Goal: Book appointment/travel/reservation

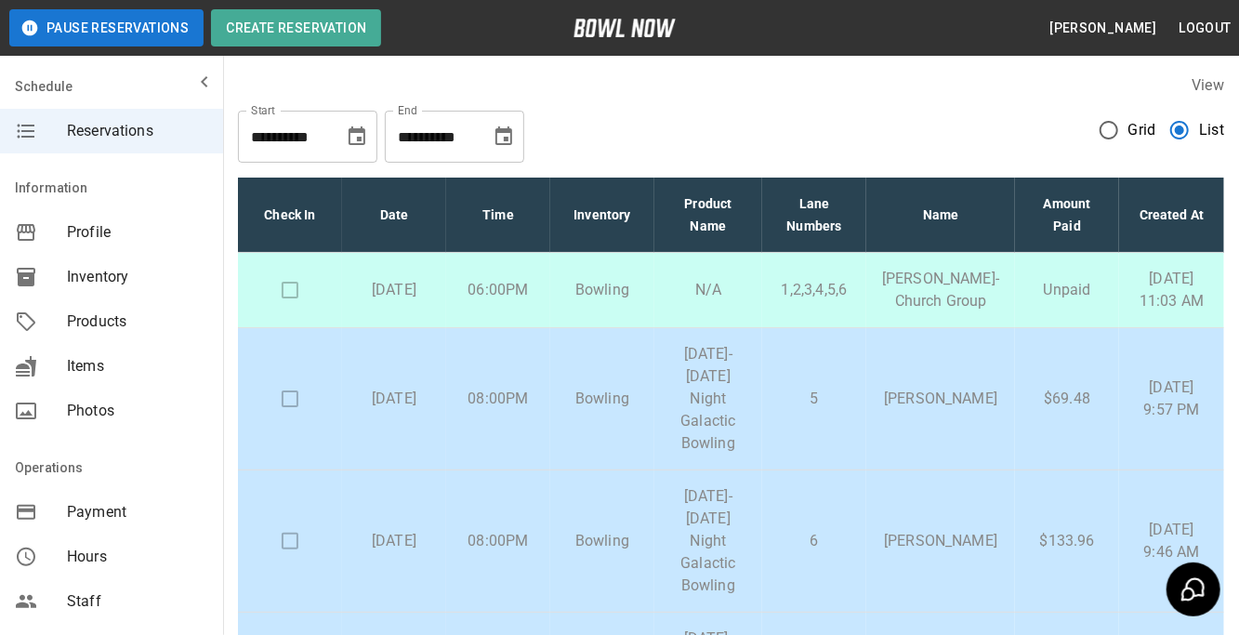
click at [289, 441] on td at bounding box center [290, 399] width 104 height 142
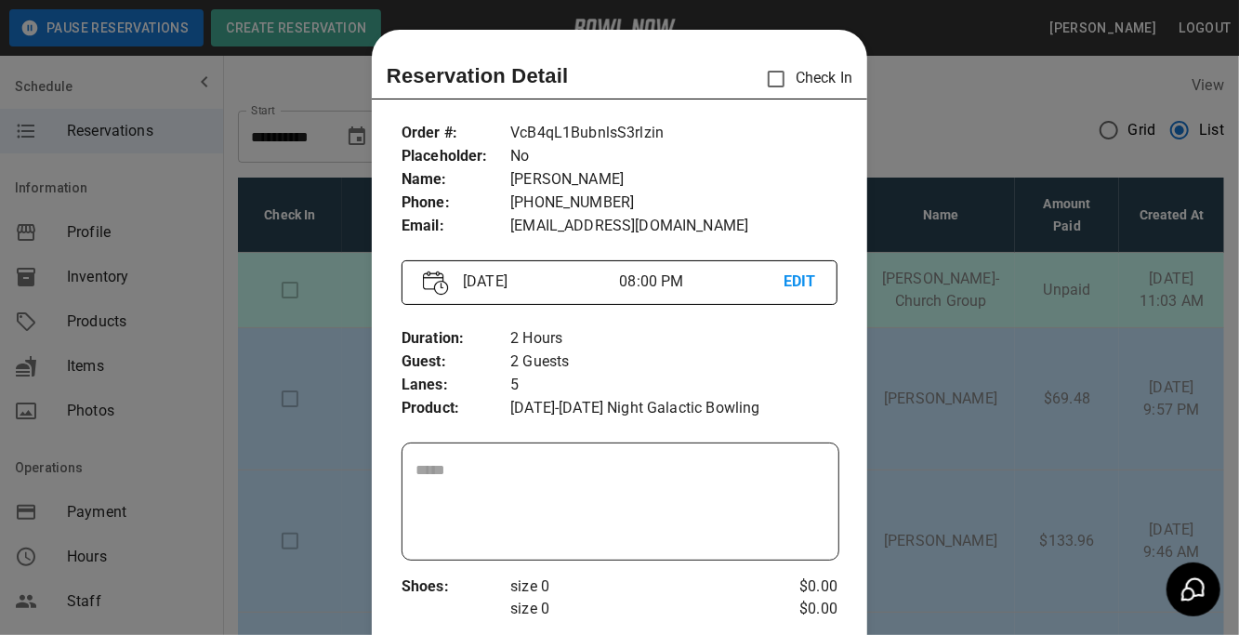
scroll to position [29, 0]
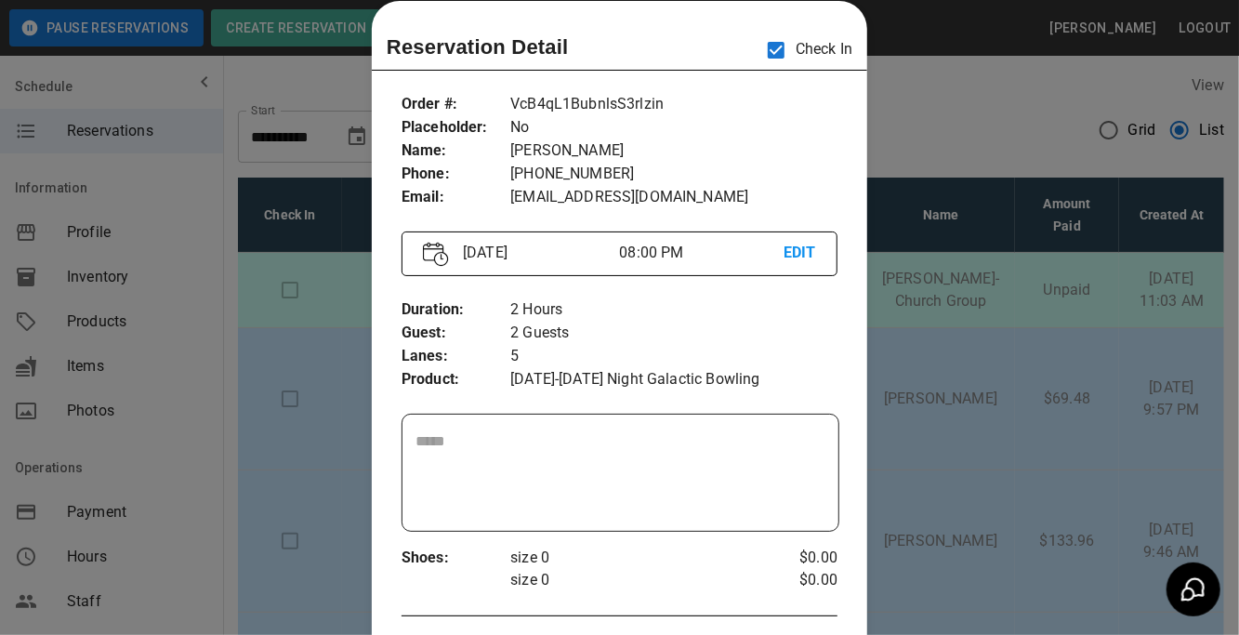
click at [878, 97] on div at bounding box center [619, 317] width 1239 height 635
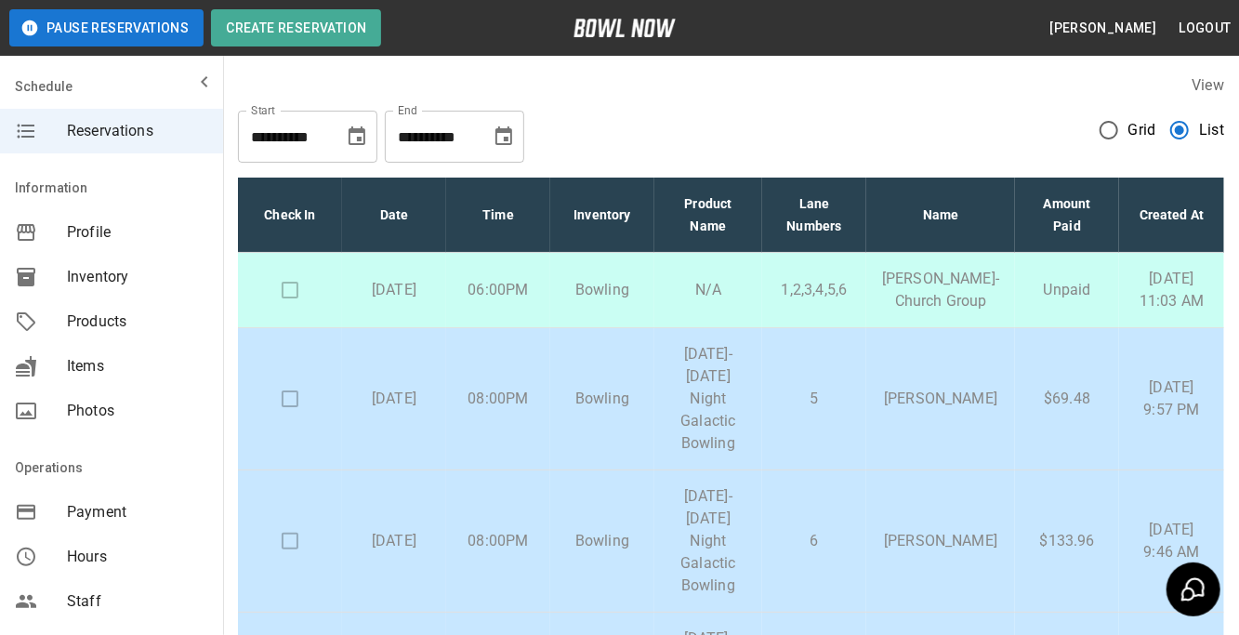
click at [294, 584] on td at bounding box center [290, 541] width 104 height 142
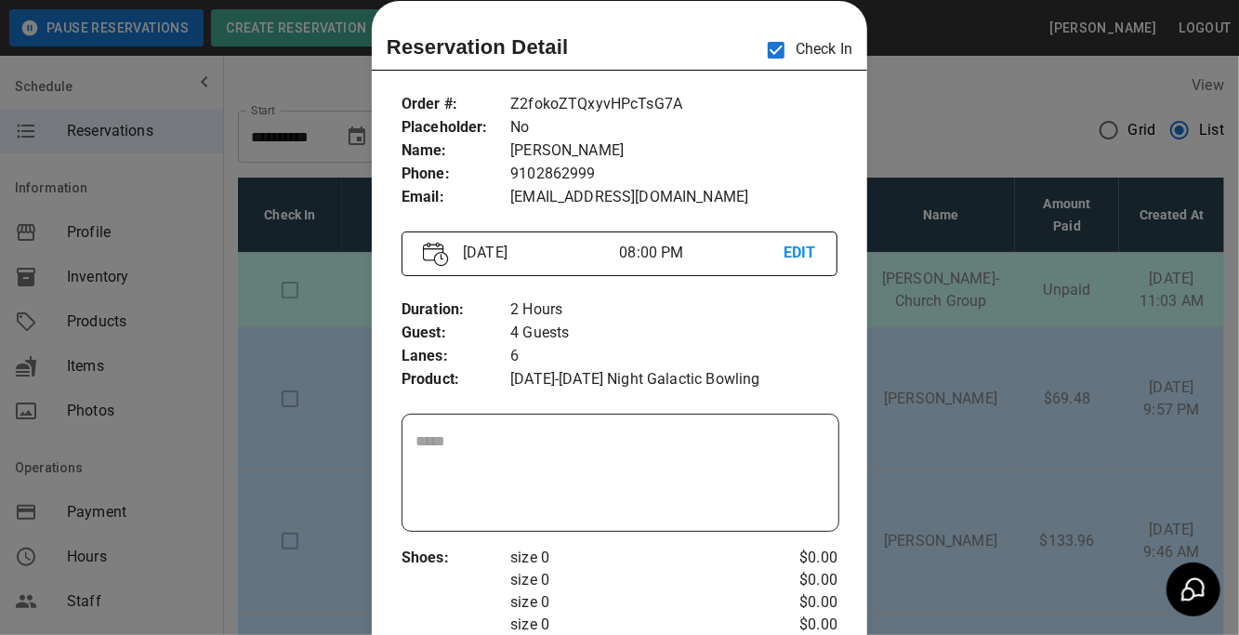
click at [910, 102] on div at bounding box center [619, 317] width 1239 height 635
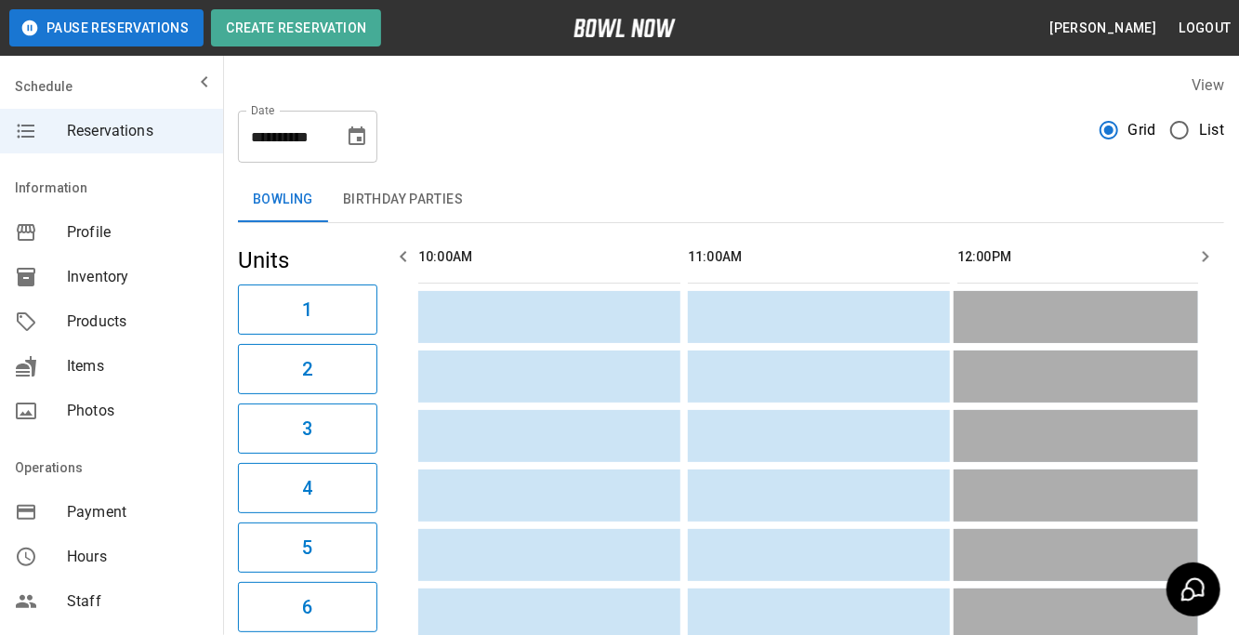
scroll to position [0, 2964]
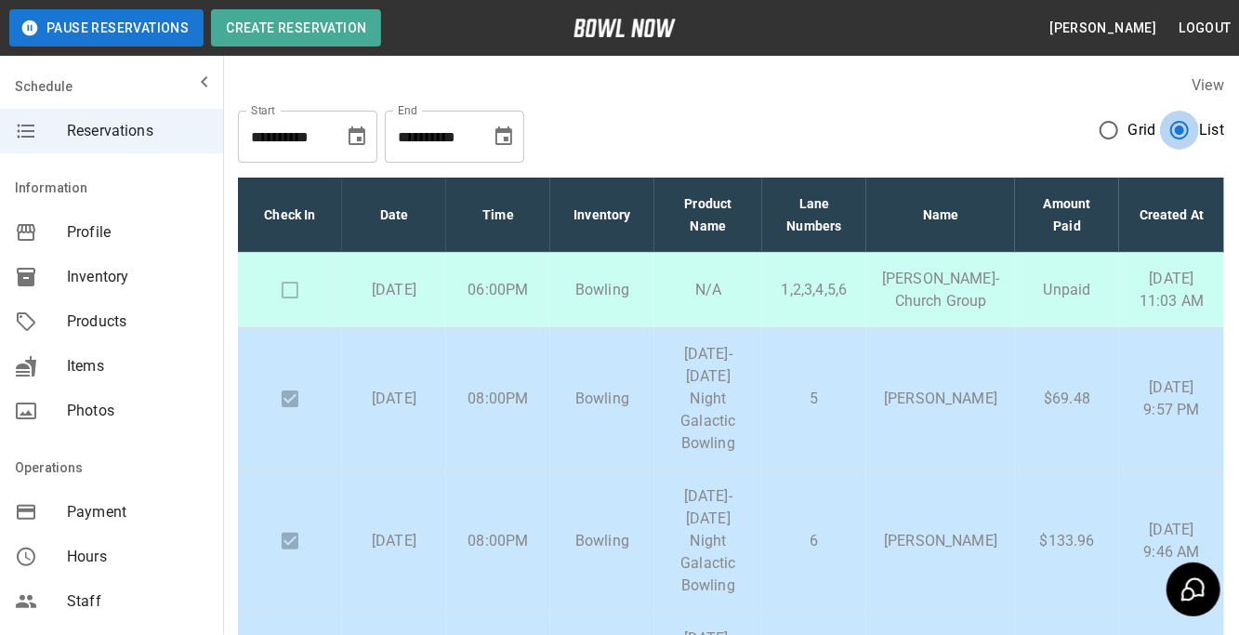
click at [1233, 179] on div "**********" at bounding box center [731, 493] width 1016 height 869
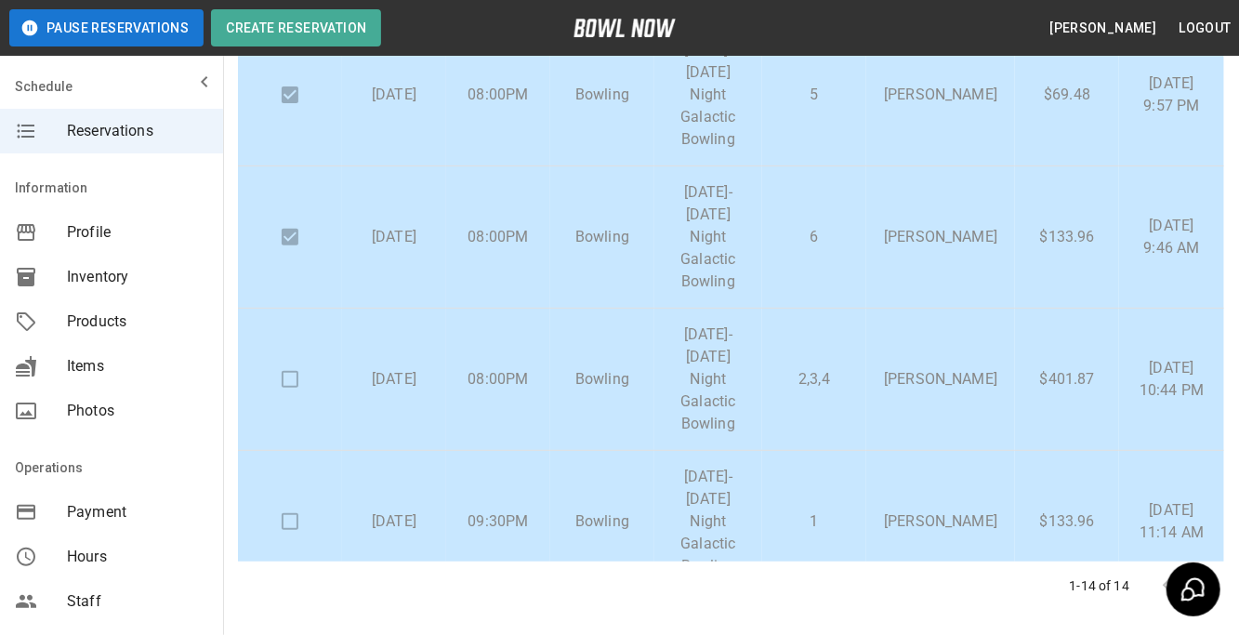
scroll to position [330, 0]
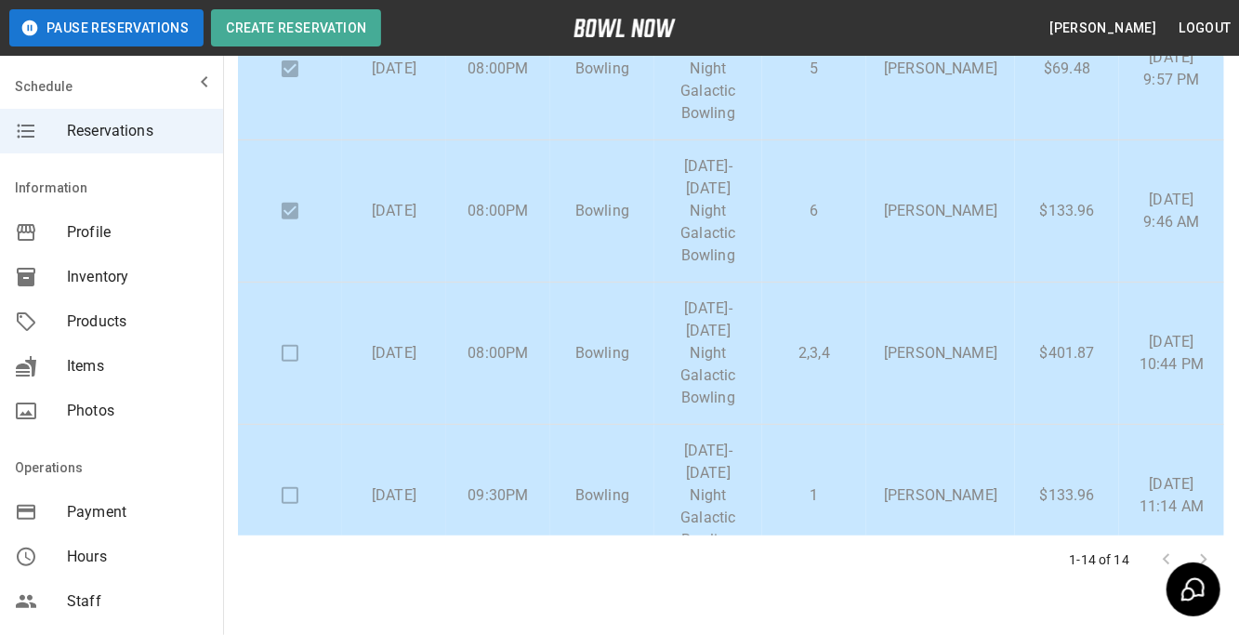
click at [290, 395] on td at bounding box center [290, 354] width 104 height 142
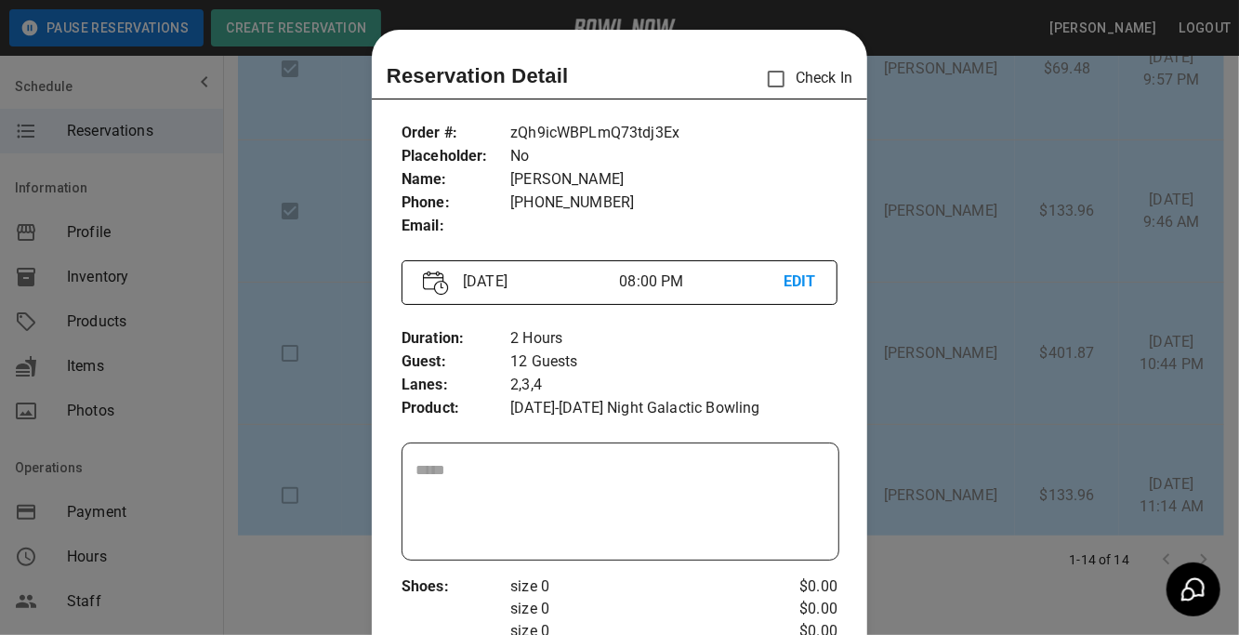
scroll to position [29, 0]
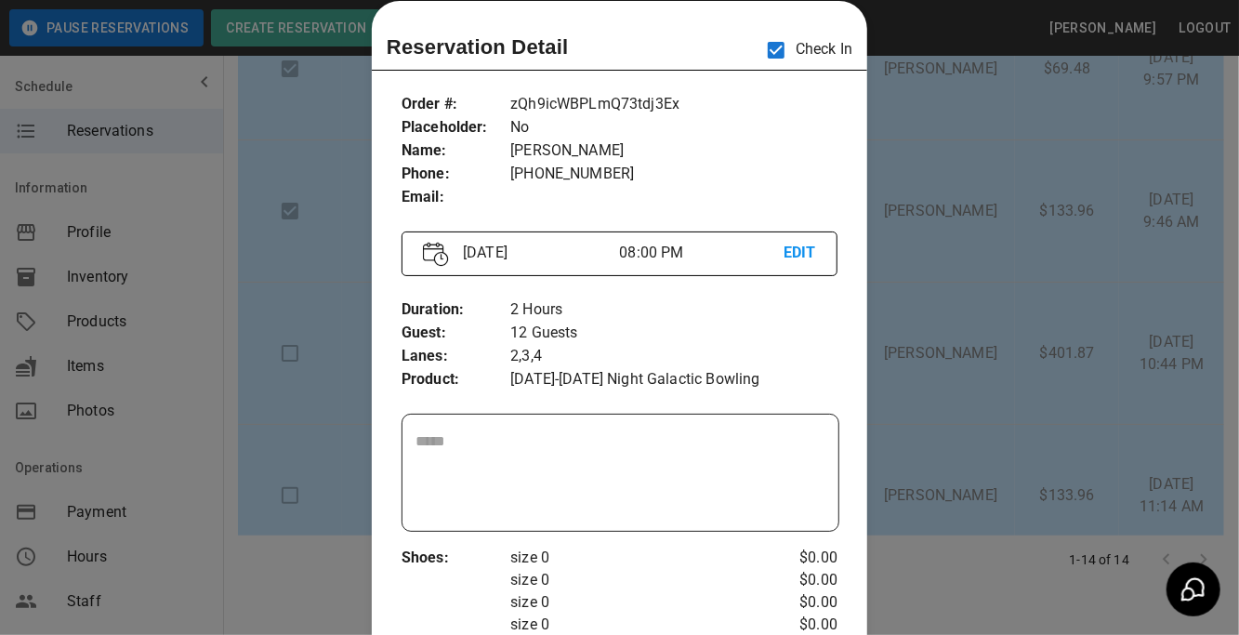
click at [885, 304] on div at bounding box center [619, 317] width 1239 height 635
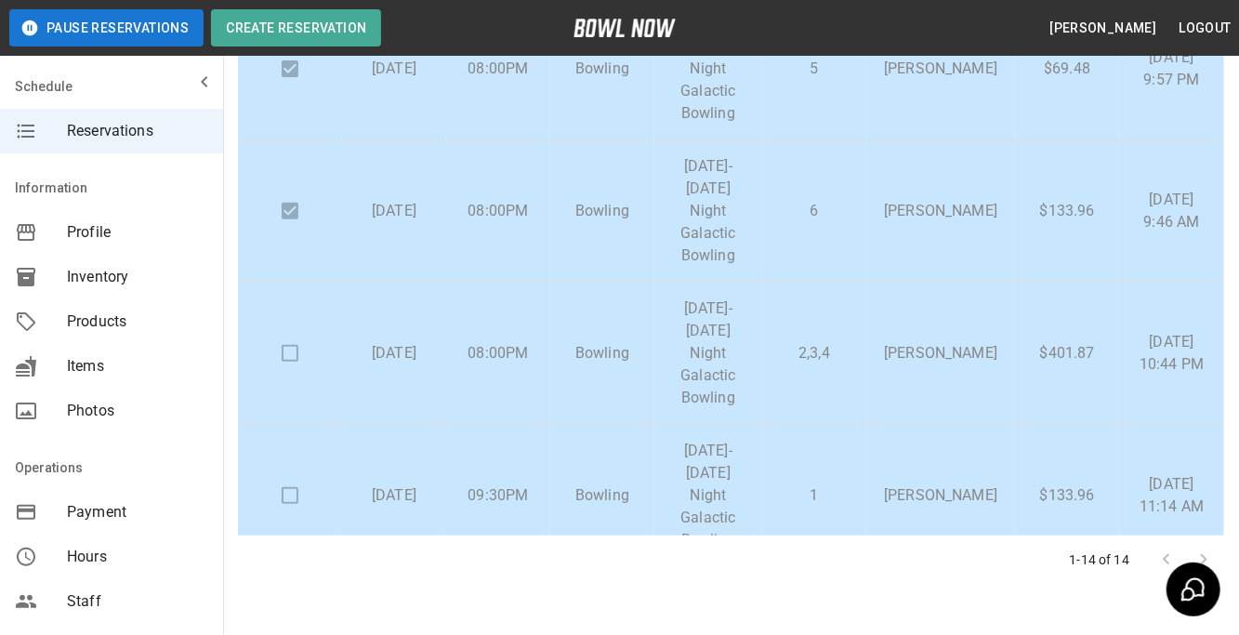
click at [819, 514] on td "1" at bounding box center [814, 496] width 104 height 142
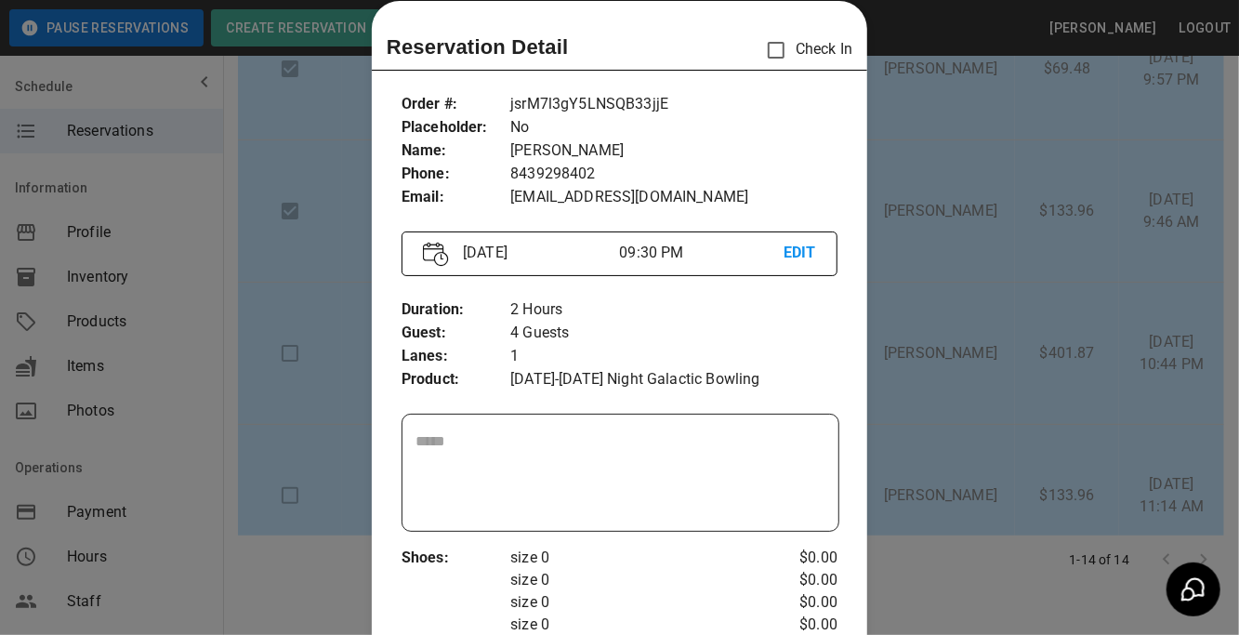
click at [819, 514] on div "​" at bounding box center [620, 473] width 436 height 116
click at [832, 382] on p "[DATE]-[DATE] Night Galactic Bowling" at bounding box center [673, 379] width 327 height 23
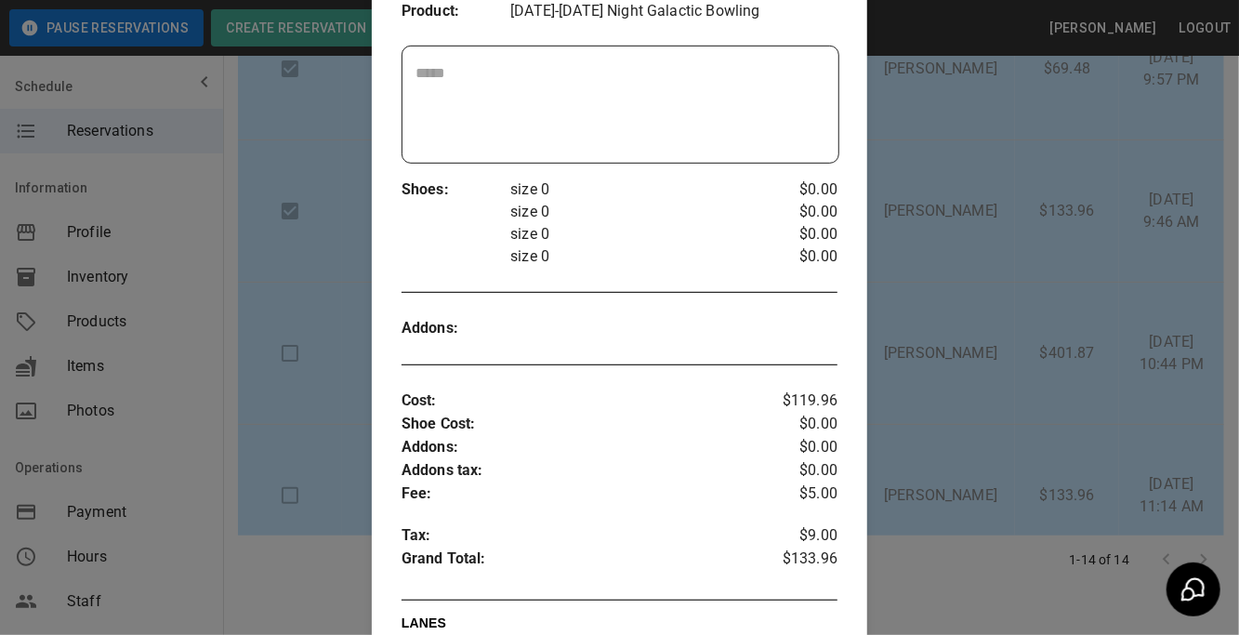
scroll to position [401, 0]
